Goal: Navigation & Orientation: Find specific page/section

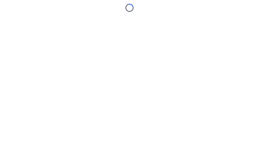
scroll to position [0, 0]
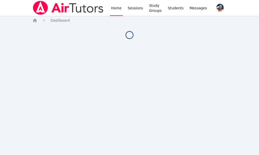
scroll to position [0, 0]
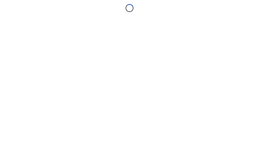
scroll to position [0, 0]
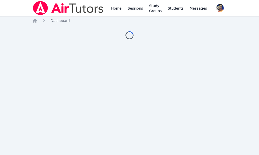
scroll to position [0, 0]
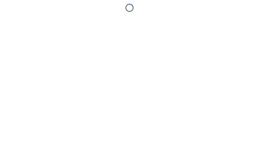
scroll to position [0, 0]
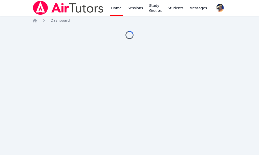
scroll to position [0, 0]
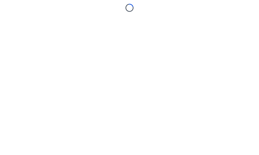
scroll to position [0, 0]
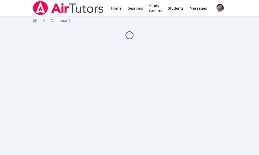
scroll to position [0, 0]
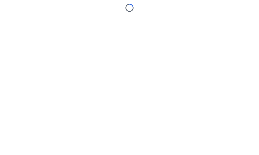
scroll to position [0, 0]
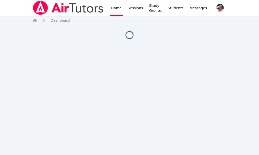
scroll to position [0, 0]
